Goal: Check status: Check status

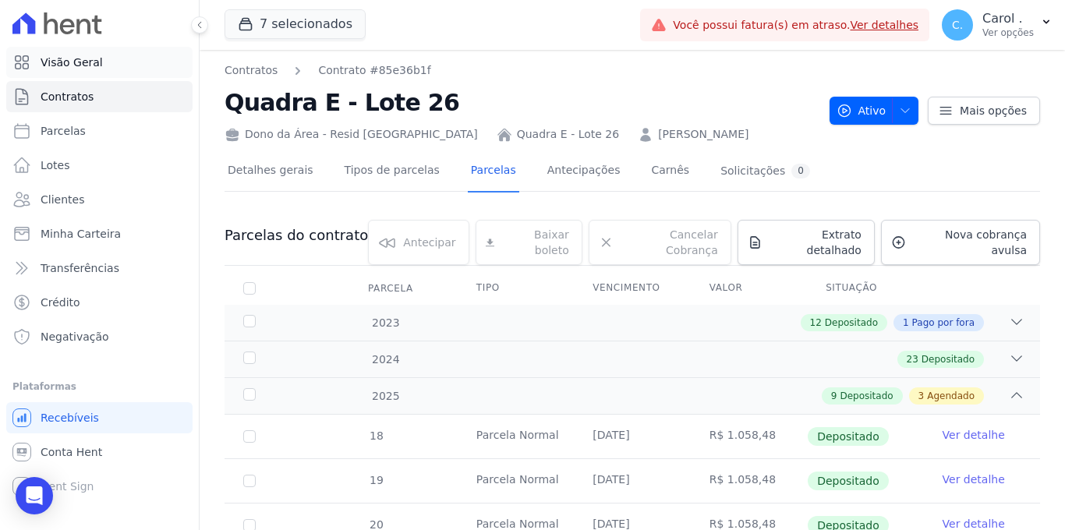
click at [123, 67] on link "Visão Geral" at bounding box center [99, 62] width 186 height 31
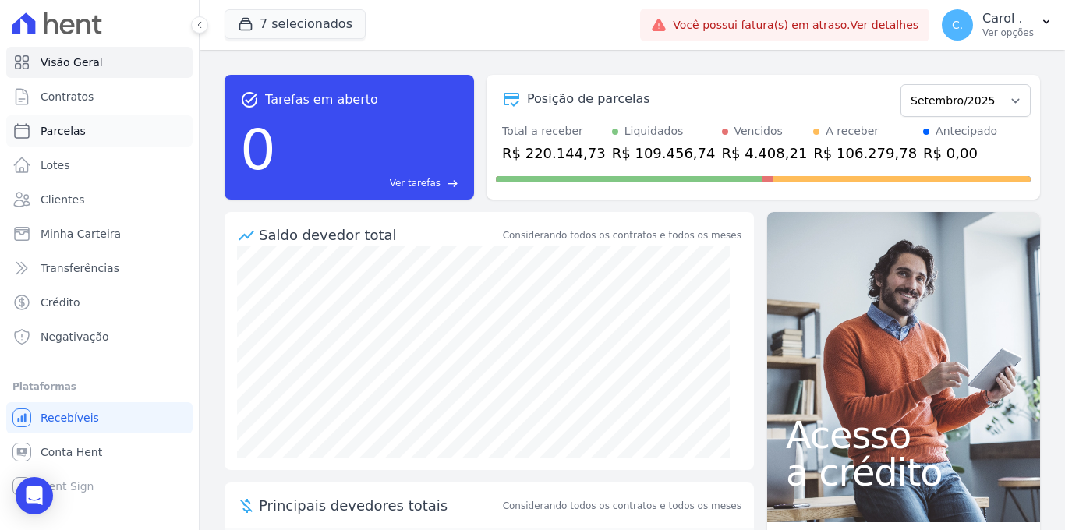
click at [82, 136] on span "Parcelas" at bounding box center [63, 131] width 45 height 16
select select
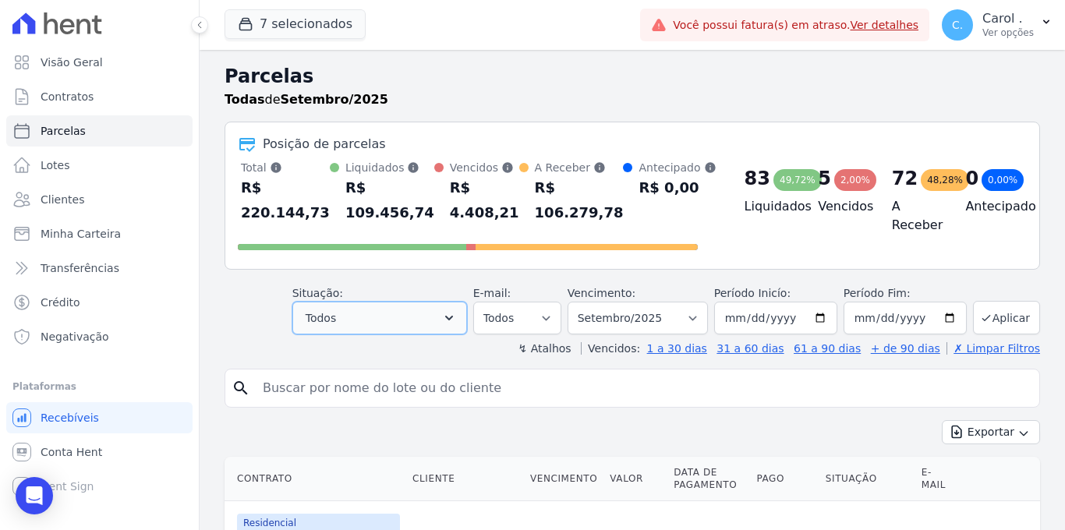
click at [374, 309] on button "Todos" at bounding box center [379, 318] width 175 height 33
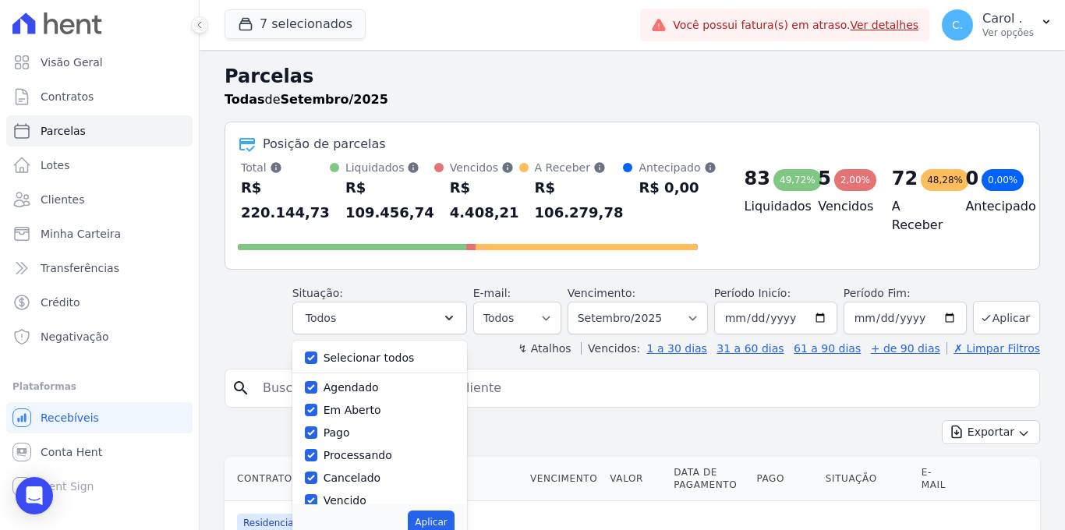
click at [316, 350] on div at bounding box center [311, 358] width 12 height 16
click at [316, 353] on input "Selecionar todos" at bounding box center [311, 358] width 12 height 12
checkbox input "false"
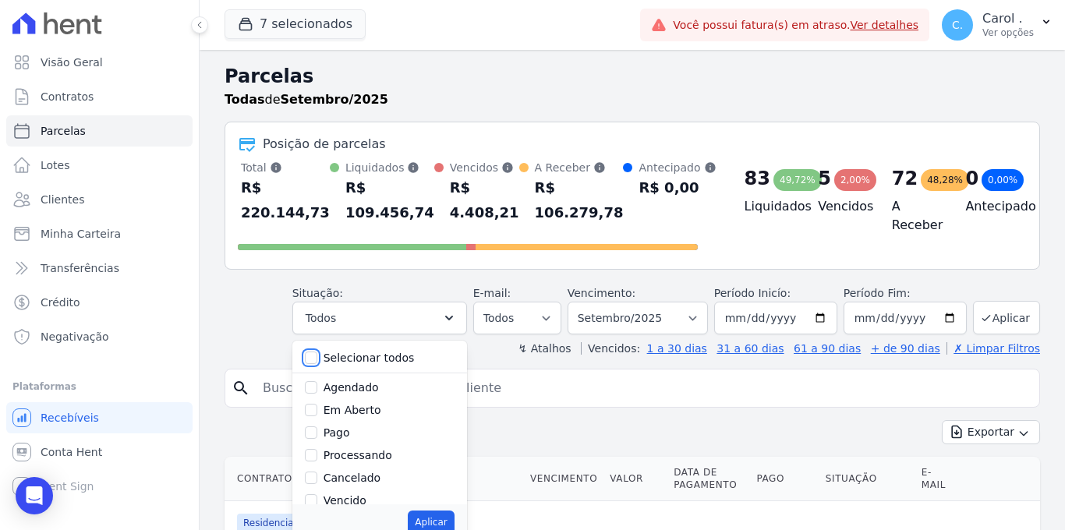
checkbox input "false"
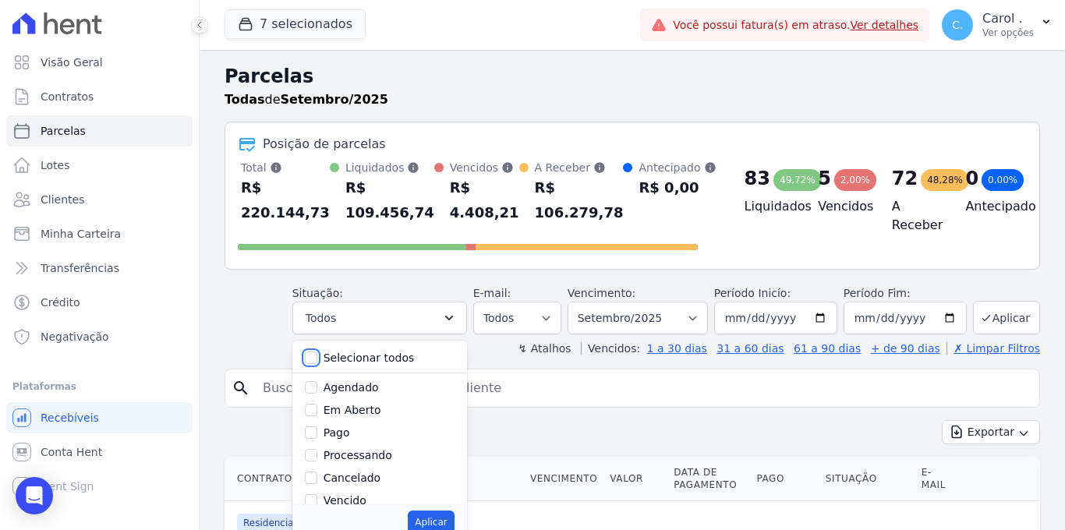
checkbox input "false"
click at [308, 405] on div "Selecionar todos [GEOGRAPHIC_DATA] Em [GEOGRAPHIC_DATA] Pago Processando Cancel…" at bounding box center [379, 423] width 175 height 164
click at [313, 408] on input "Em Aberto" at bounding box center [311, 410] width 12 height 12
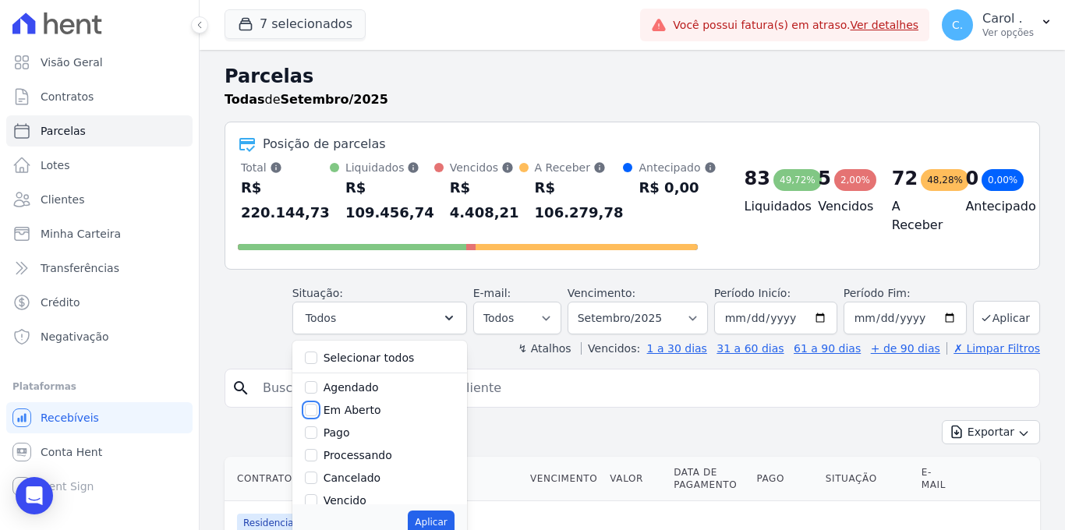
checkbox input "true"
click at [450, 516] on button "Aplicar" at bounding box center [431, 521] width 46 height 23
select select "pending"
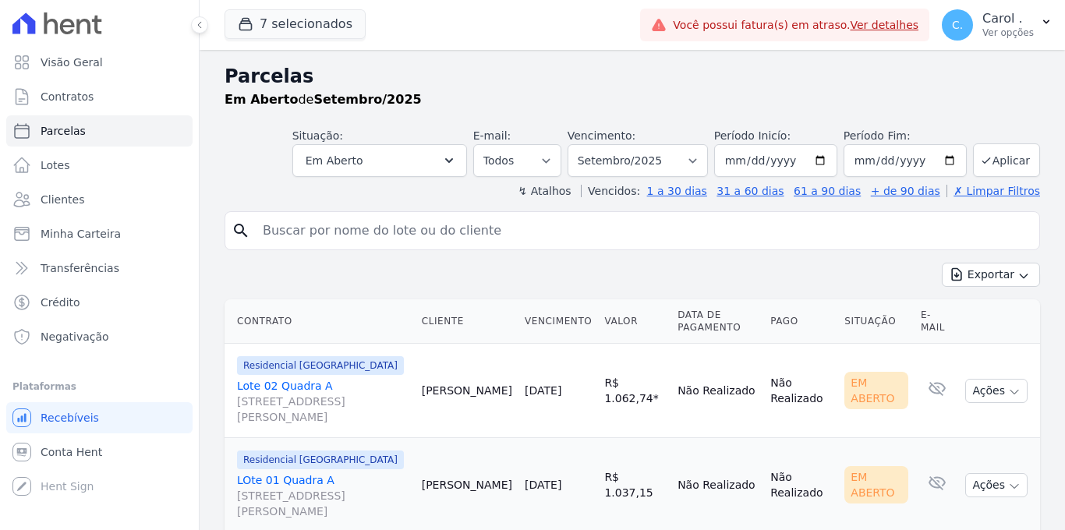
select select
click at [89, 65] on span "Visão Geral" at bounding box center [72, 63] width 62 height 16
